Goal: Information Seeking & Learning: Learn about a topic

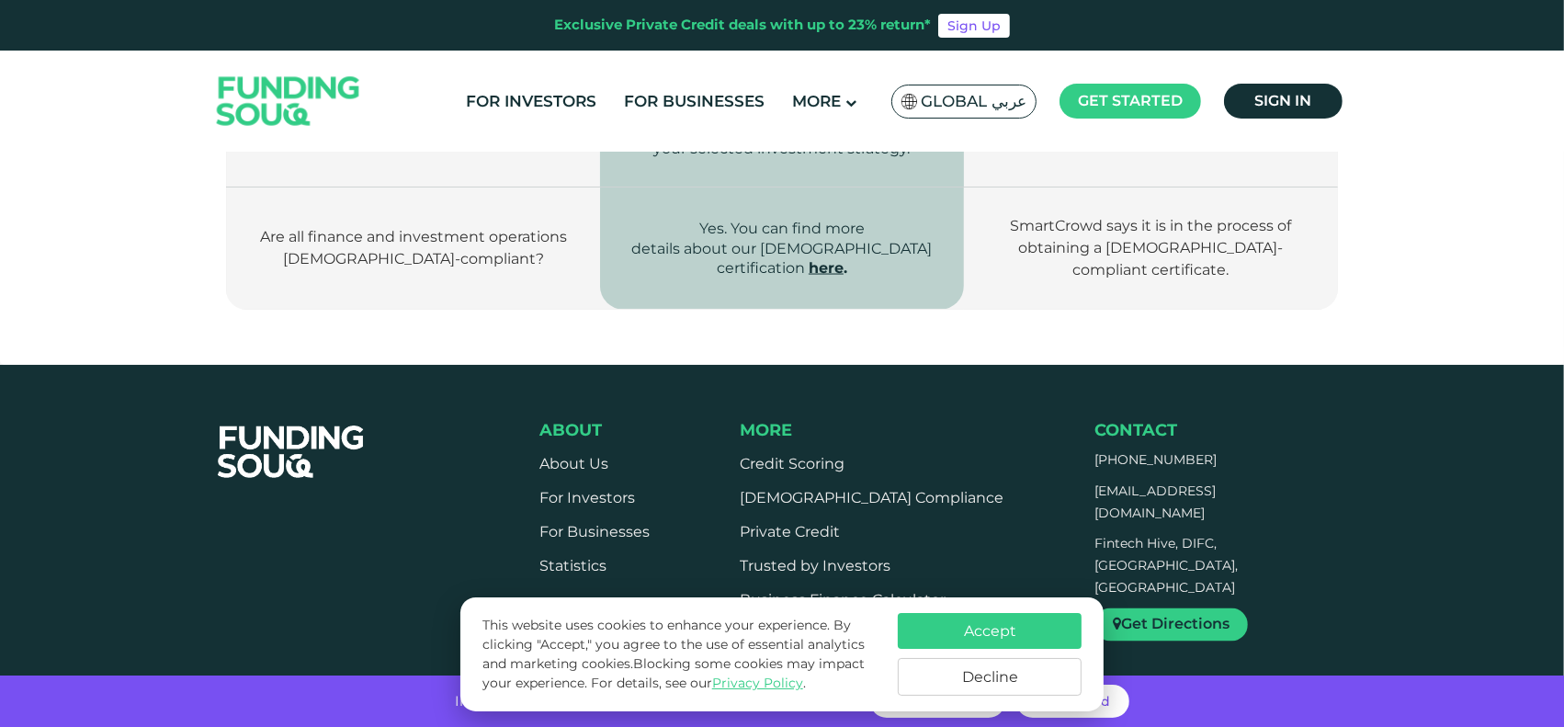
scroll to position [2940, 0]
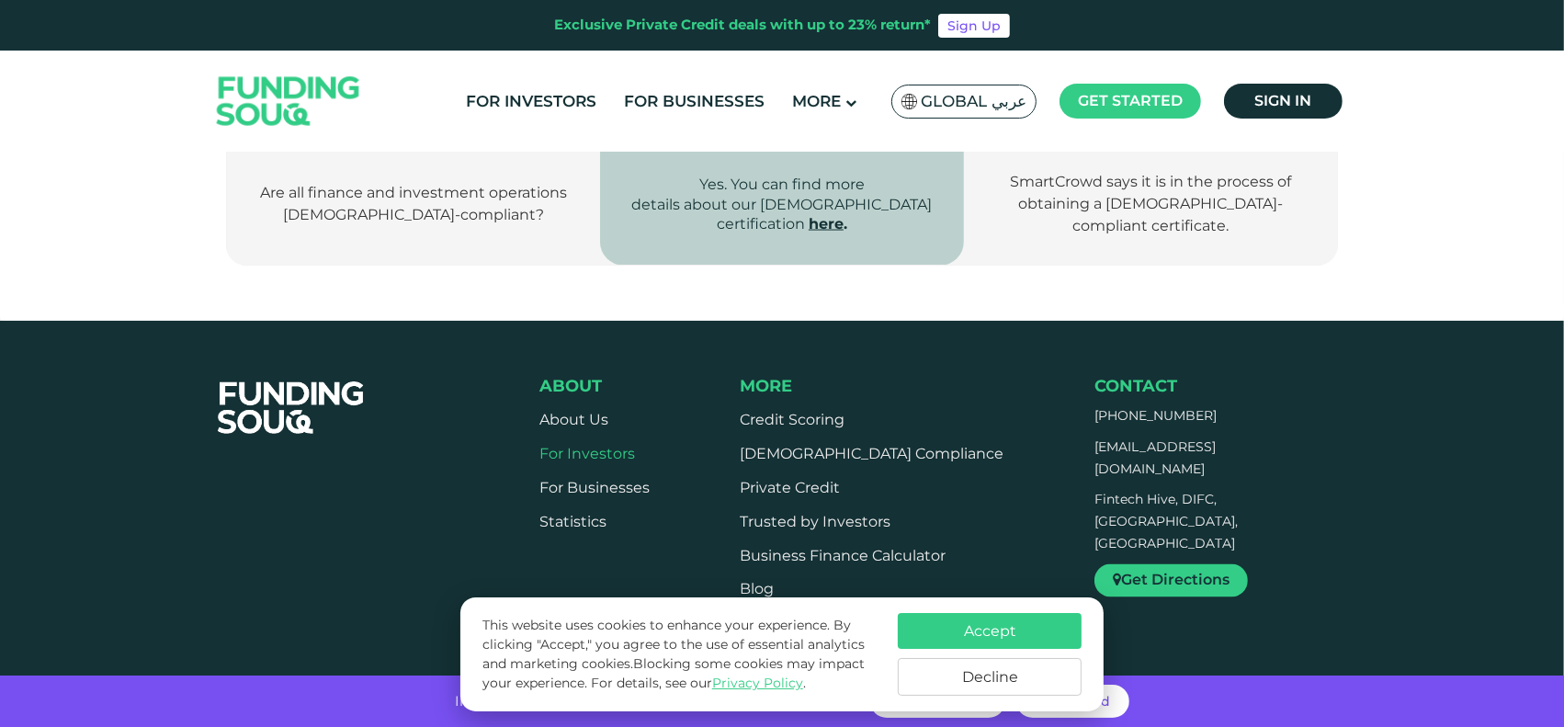
click at [565, 445] on link "For Investors" at bounding box center [587, 453] width 96 height 17
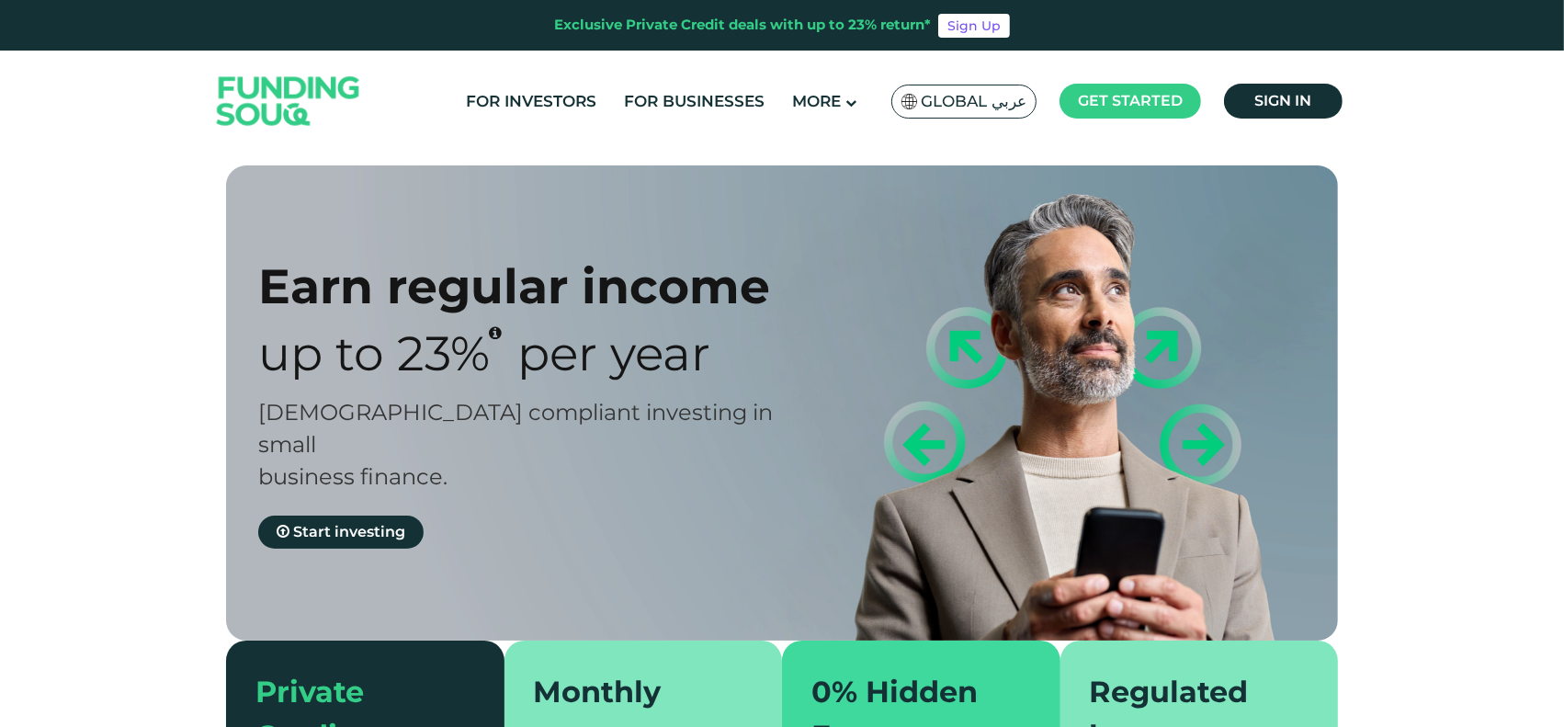
type tc-range-slider "4"
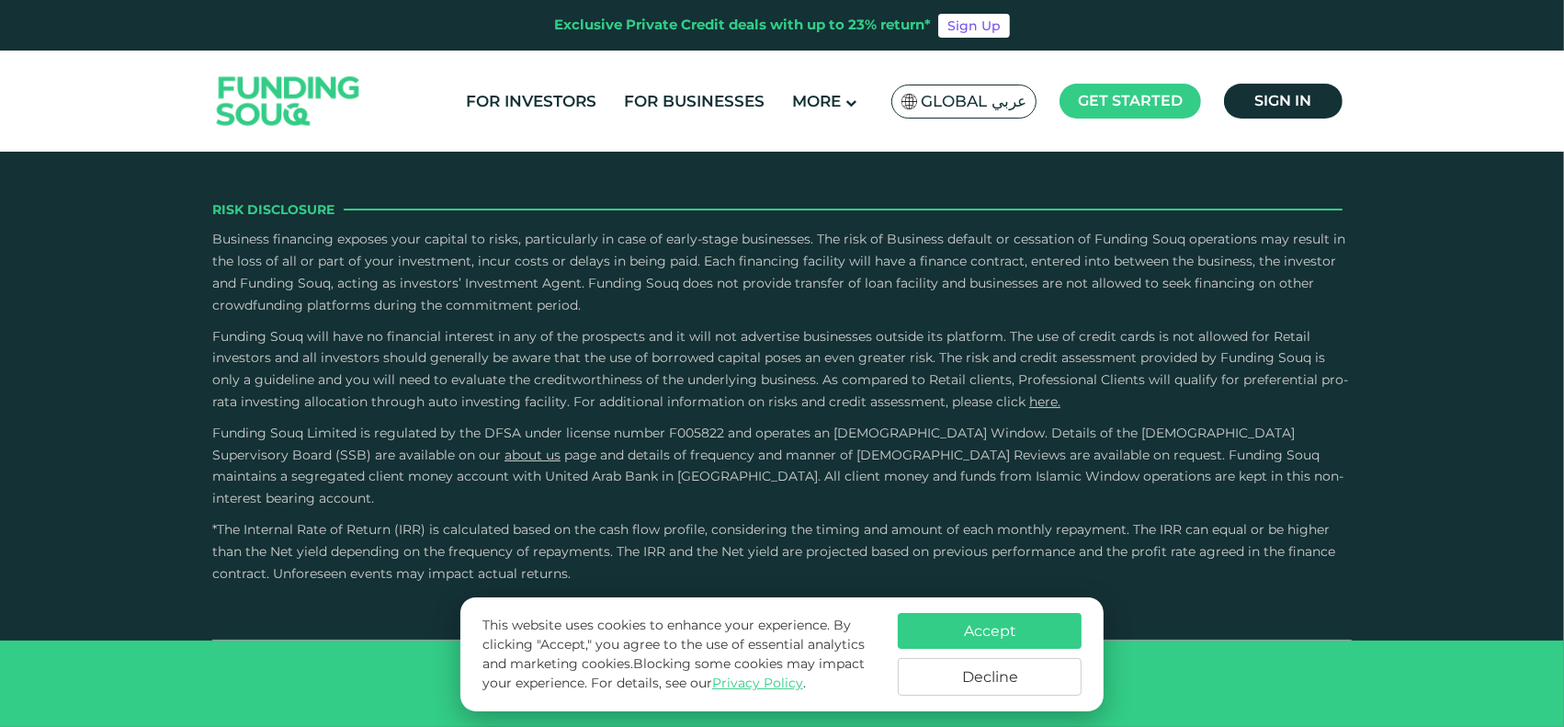
scroll to position [3032, 0]
